Goal: Transaction & Acquisition: Purchase product/service

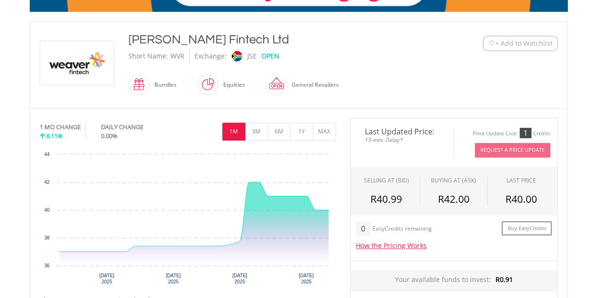
scroll to position [183, 0]
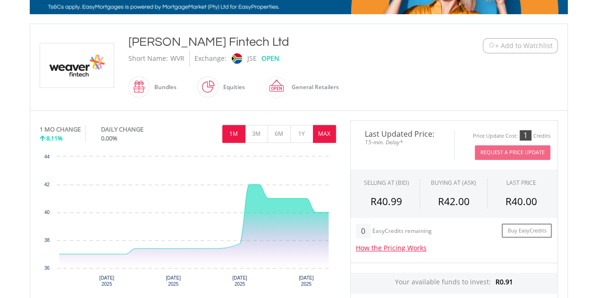
click at [314, 130] on button "MAX" at bounding box center [324, 134] width 23 height 18
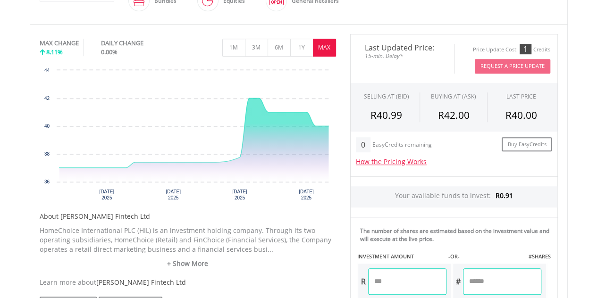
scroll to position [285, 0]
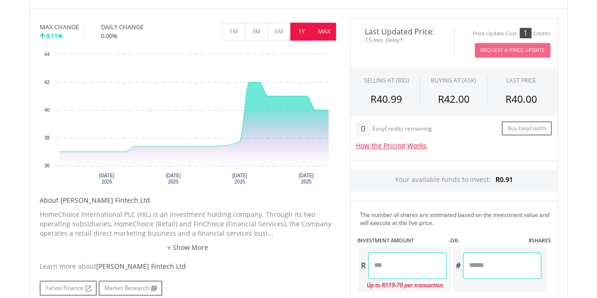
click at [302, 30] on button "1Y" at bounding box center [301, 32] width 23 height 18
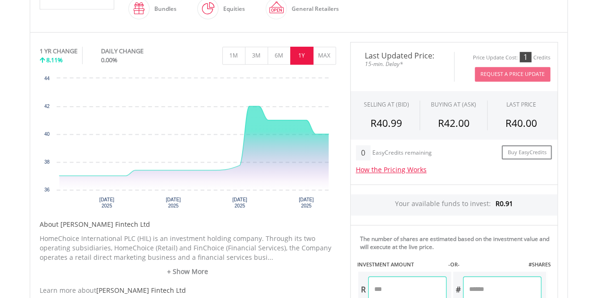
scroll to position [261, 0]
click at [270, 51] on button "6M" at bounding box center [279, 56] width 23 height 18
click at [256, 57] on button "3M" at bounding box center [256, 56] width 23 height 18
click at [236, 52] on button "1M" at bounding box center [233, 56] width 23 height 18
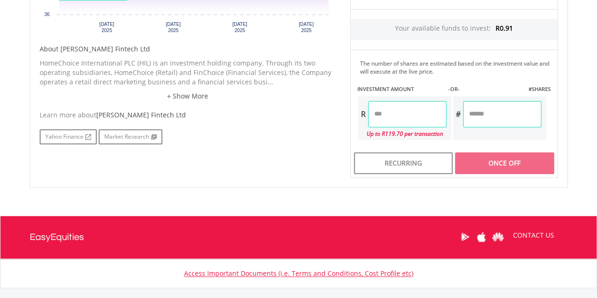
scroll to position [438, 0]
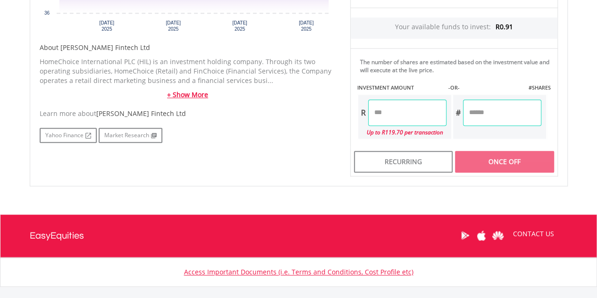
click at [183, 93] on link "+ Show More" at bounding box center [188, 94] width 297 height 9
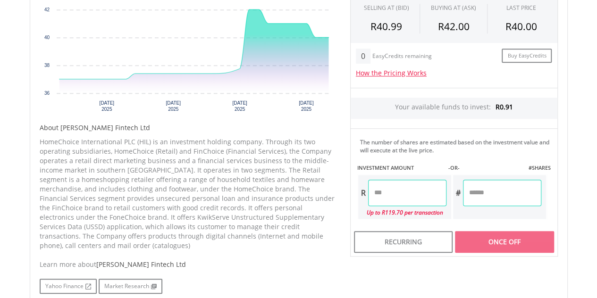
scroll to position [361, 0]
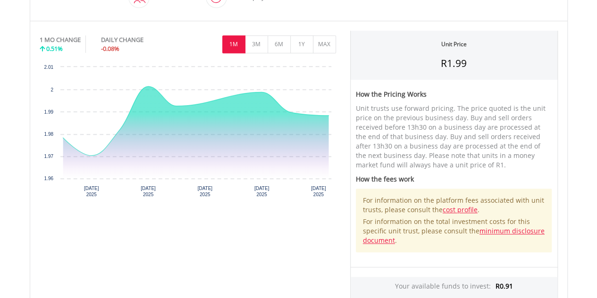
scroll to position [297, 0]
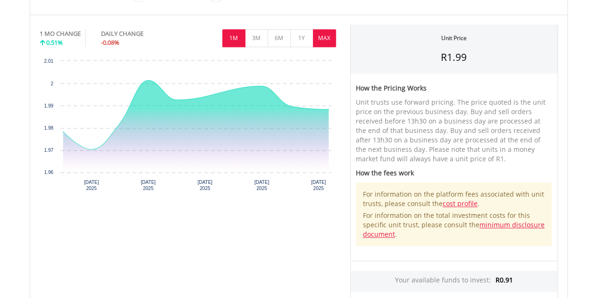
click at [336, 41] on button "MAX" at bounding box center [324, 38] width 23 height 18
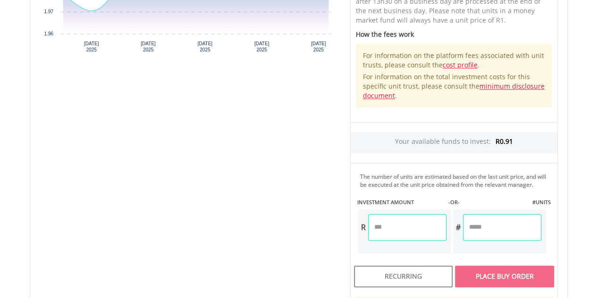
scroll to position [437, 0]
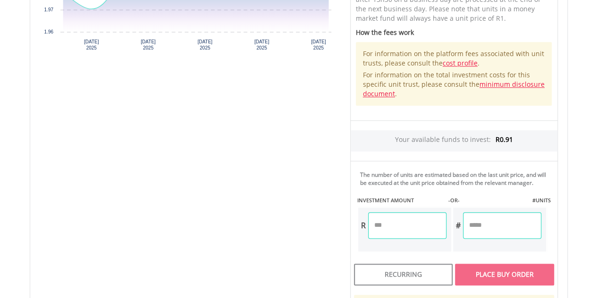
click at [399, 226] on input "number" at bounding box center [407, 225] width 78 height 26
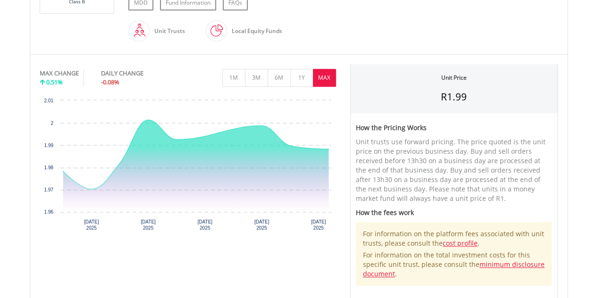
scroll to position [267, 0]
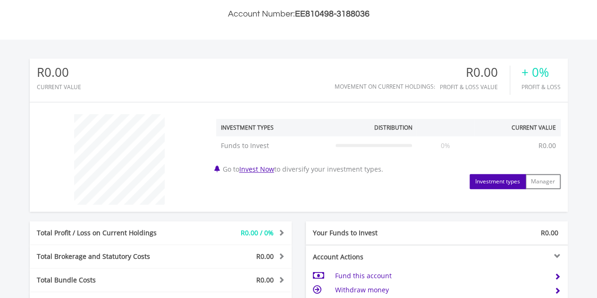
scroll to position [217, 0]
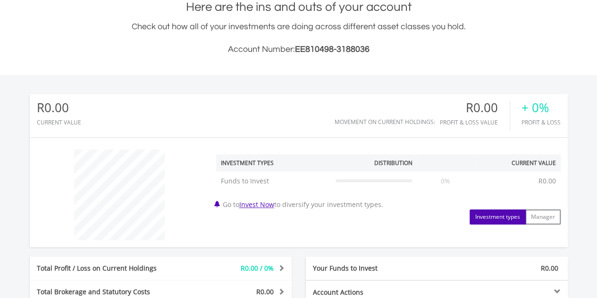
click at [176, 247] on div "R0.00 CURRENT VALUE Movement on Current Holdings: R0.00 Profit & Loss Value + 0…" at bounding box center [299, 234] width 538 height 281
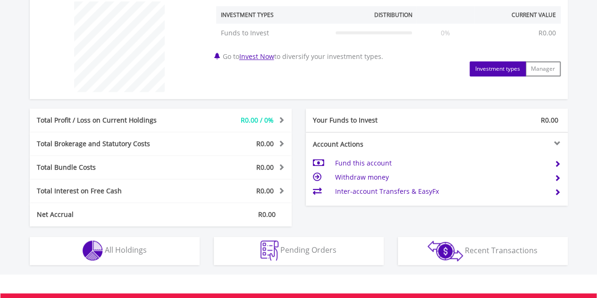
click at [132, 185] on div "Total Interest on Free Cash R0.00 Interest Income R0.00 Cash Management Fee R0.…" at bounding box center [161, 191] width 262 height 24
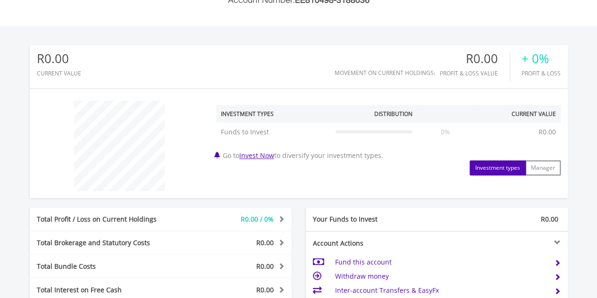
scroll to position [280, 0]
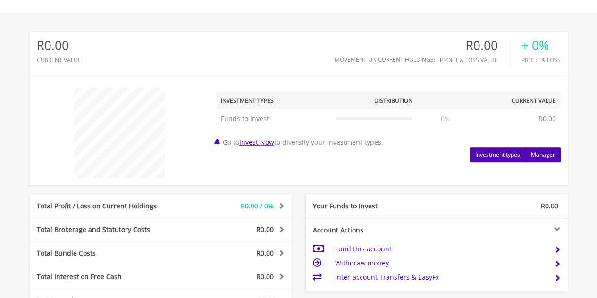
click at [551, 160] on button "Manager" at bounding box center [543, 154] width 35 height 15
click at [513, 168] on div "﻿ Manager Distribution Current Value Show All Self Managed Self Managed R0.00 0…" at bounding box center [299, 130] width 538 height 95
click at [497, 159] on button "Investment types" at bounding box center [498, 154] width 56 height 15
click at [270, 140] on link "Invest Now" at bounding box center [256, 142] width 35 height 9
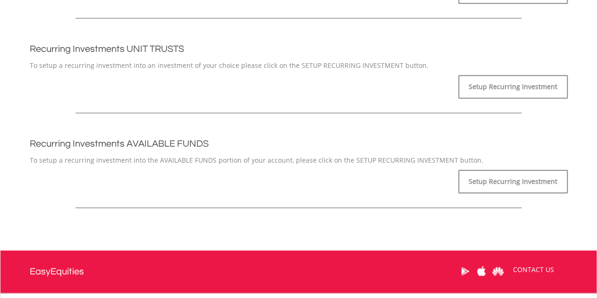
scroll to position [316, 0]
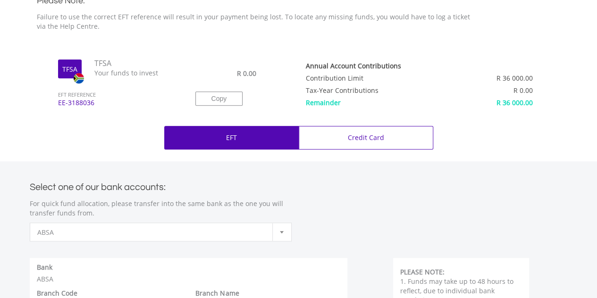
scroll to position [308, 0]
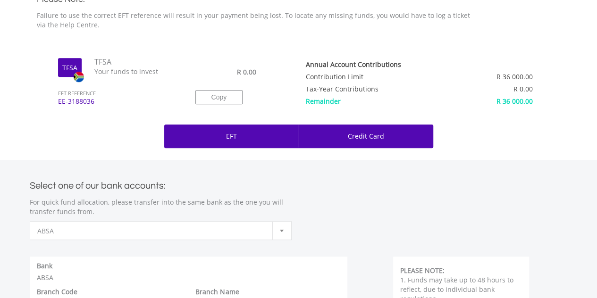
click at [371, 134] on p "Credit Card" at bounding box center [366, 136] width 36 height 9
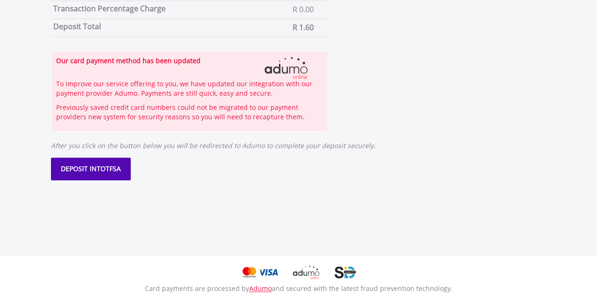
scroll to position [577, 0]
click at [86, 167] on span "DEPOSIT INTO" at bounding box center [83, 168] width 45 height 9
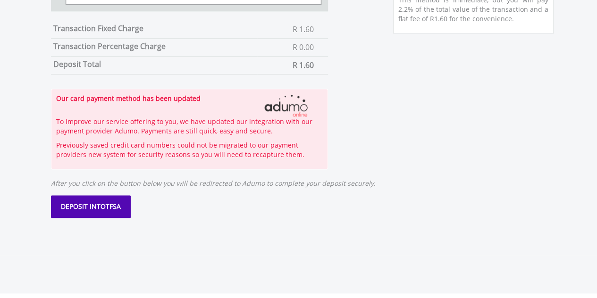
scroll to position [543, 0]
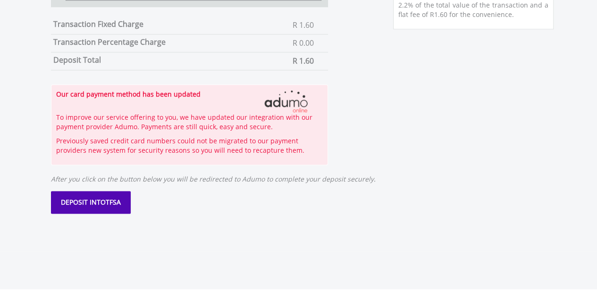
type input "********"
click at [89, 201] on span "DEPOSIT INTO" at bounding box center [83, 202] width 45 height 9
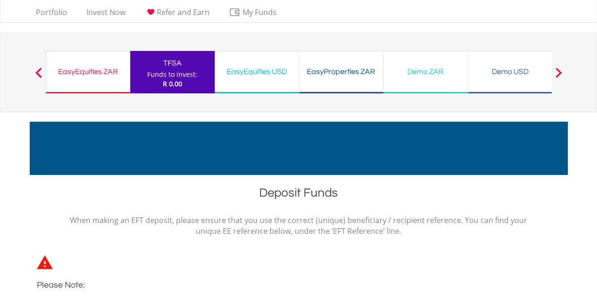
scroll to position [0, 0]
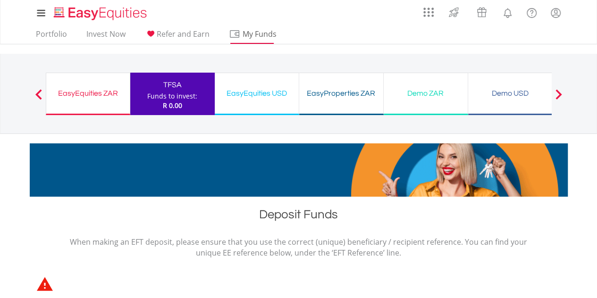
click at [242, 34] on span "My Funds" at bounding box center [260, 34] width 62 height 12
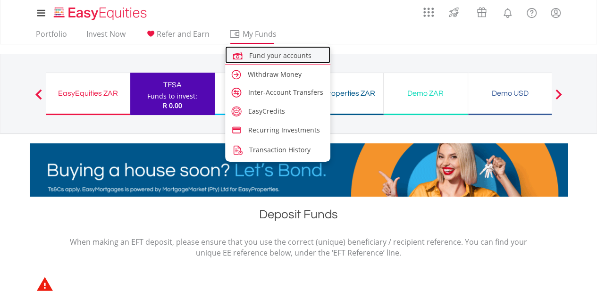
click at [240, 58] on img at bounding box center [237, 56] width 13 height 13
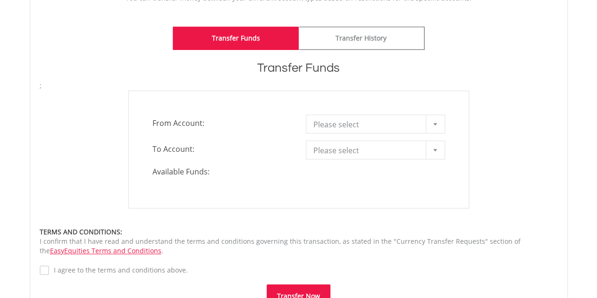
scroll to position [233, 0]
click at [441, 125] on div at bounding box center [435, 124] width 19 height 18
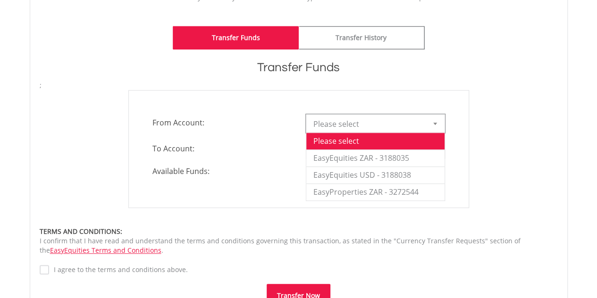
click at [265, 204] on div "**********" at bounding box center [298, 149] width 341 height 118
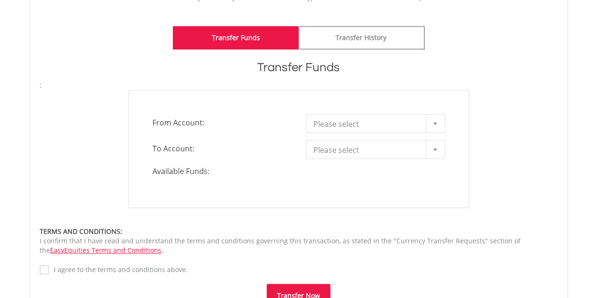
click at [441, 147] on div at bounding box center [435, 150] width 19 height 18
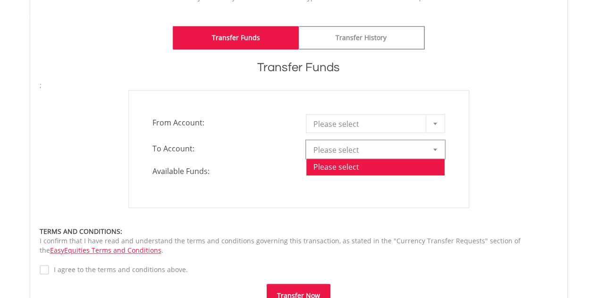
click at [297, 204] on div "**********" at bounding box center [298, 149] width 341 height 118
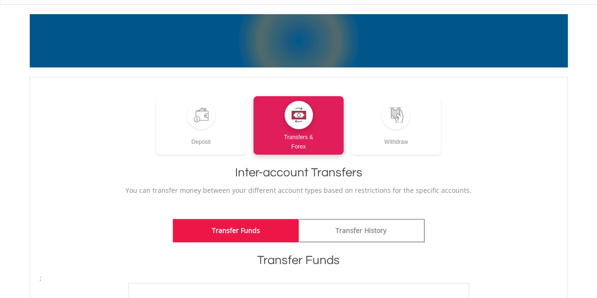
scroll to position [0, 0]
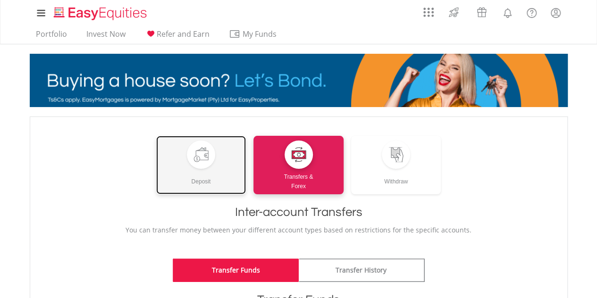
click at [207, 169] on div "Deposit" at bounding box center [201, 177] width 90 height 17
